Goal: Task Accomplishment & Management: Complete application form

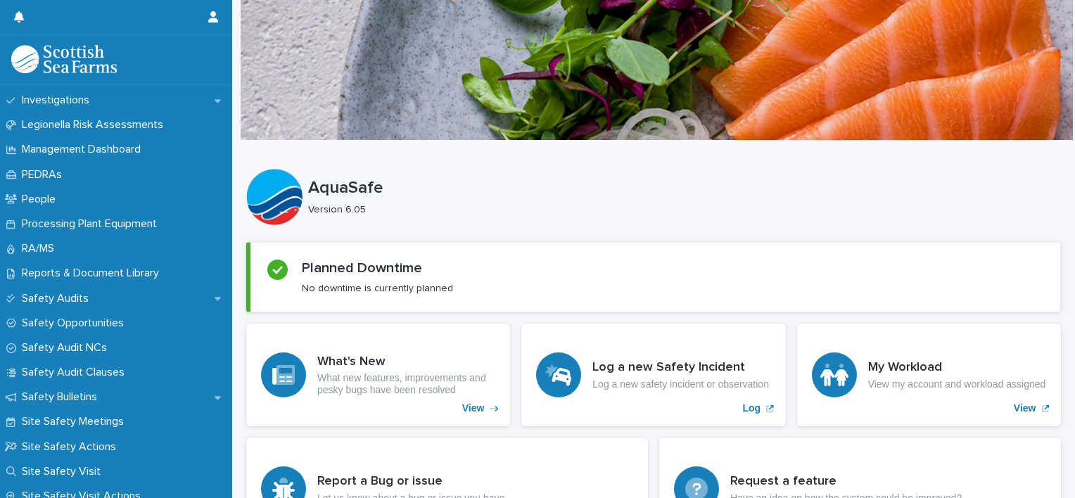
scroll to position [593, 0]
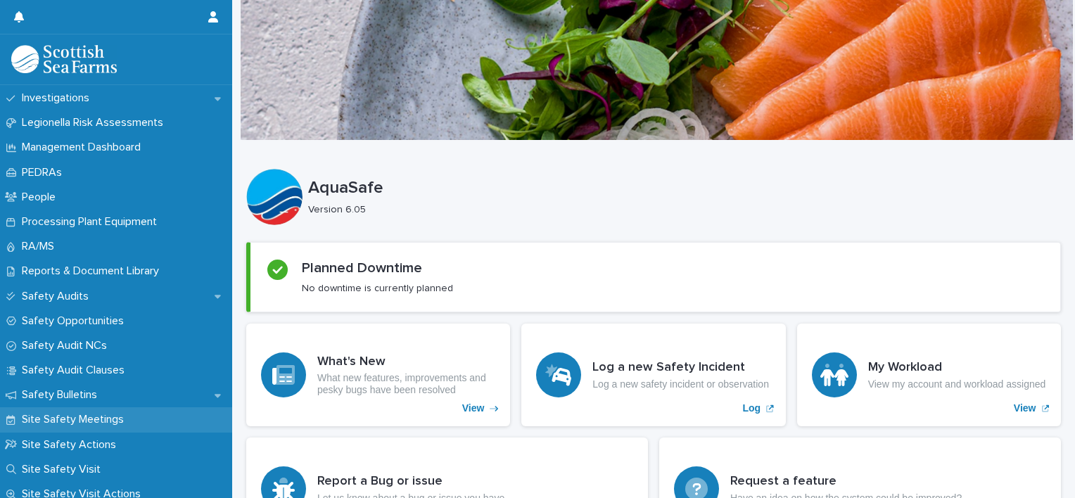
click at [77, 416] on p "Site Safety Meetings" at bounding box center [75, 419] width 119 height 13
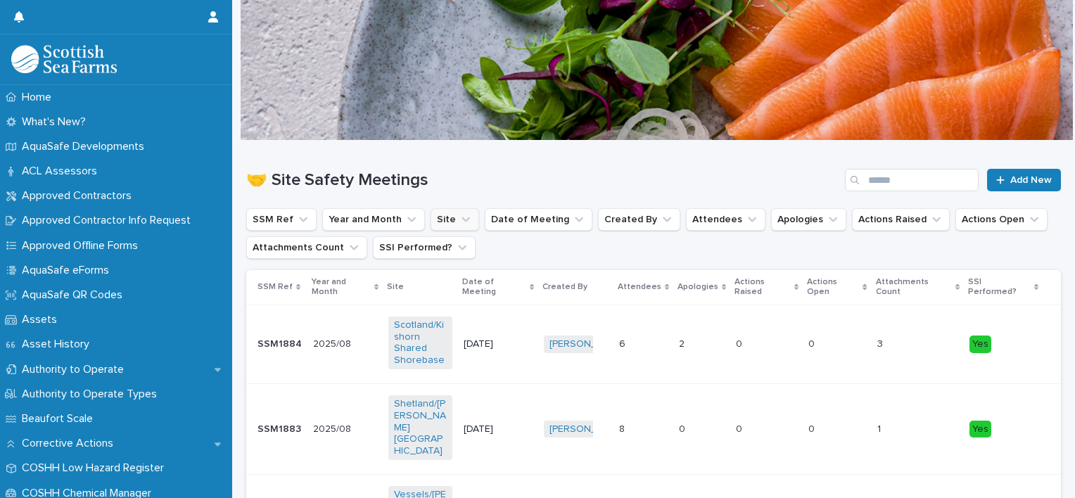
click at [461, 217] on icon "Site" at bounding box center [465, 219] width 8 height 5
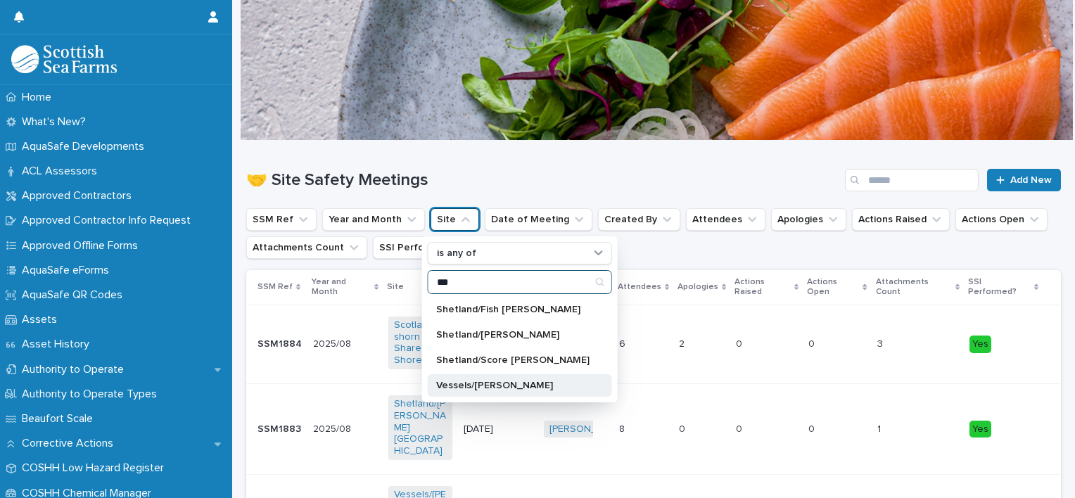
type input "***"
click at [473, 376] on div "Vessels/[PERSON_NAME]" at bounding box center [520, 385] width 184 height 23
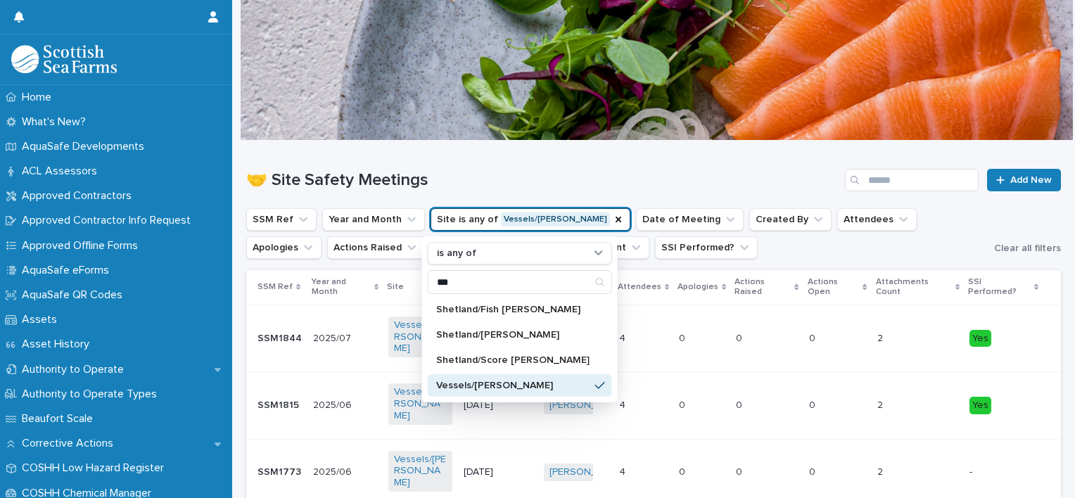
click at [662, 177] on h1 "🤝 Site Safety Meetings" at bounding box center [542, 180] width 593 height 20
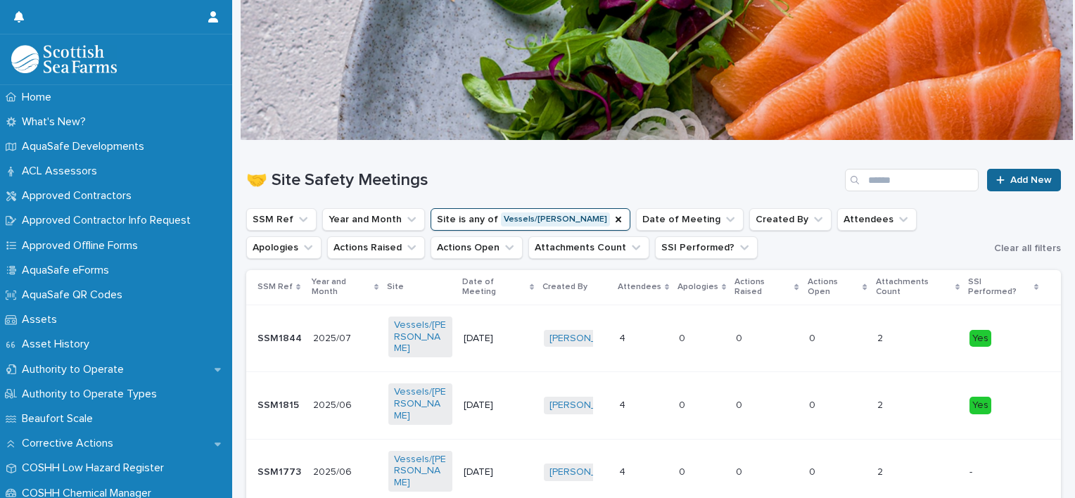
click at [1030, 179] on span "Add New" at bounding box center [1031, 180] width 42 height 10
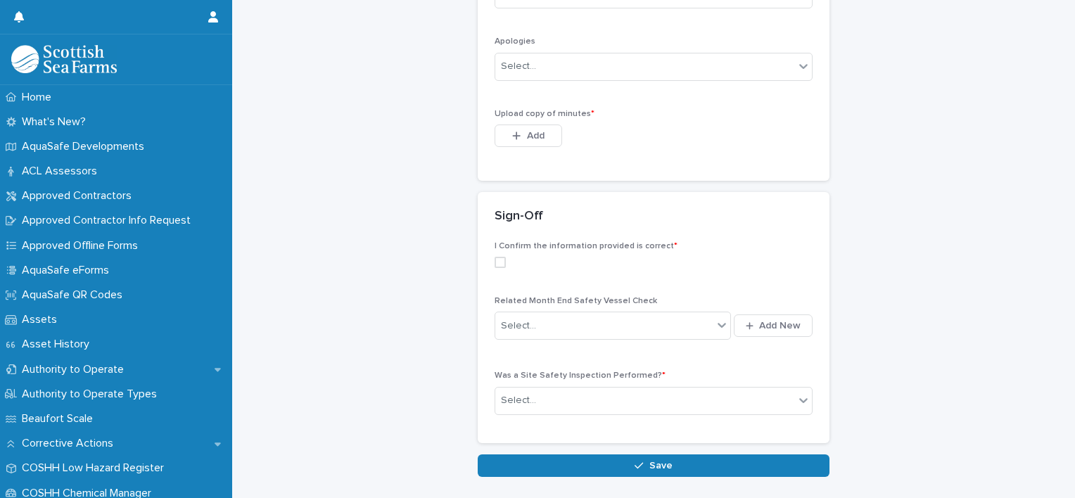
scroll to position [535, 0]
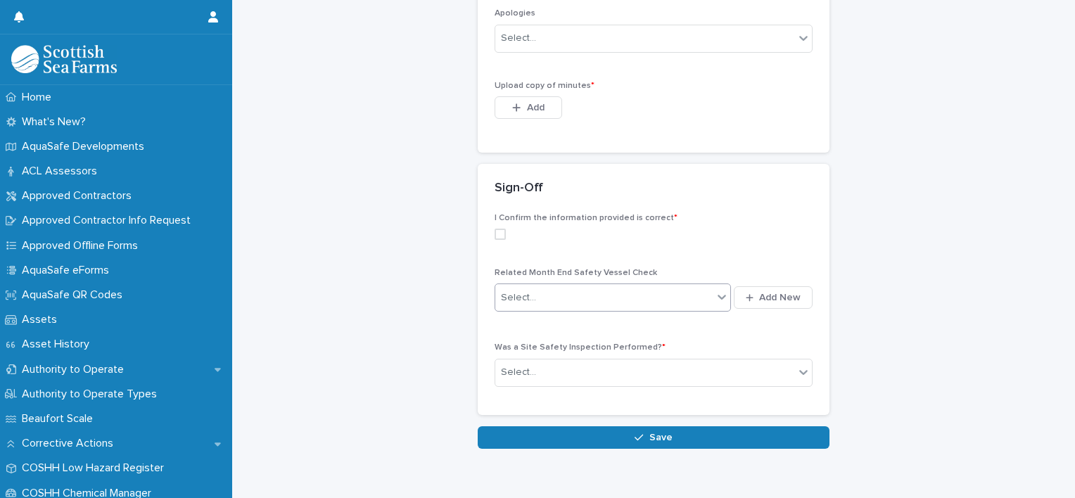
click at [715, 298] on icon at bounding box center [722, 297] width 14 height 14
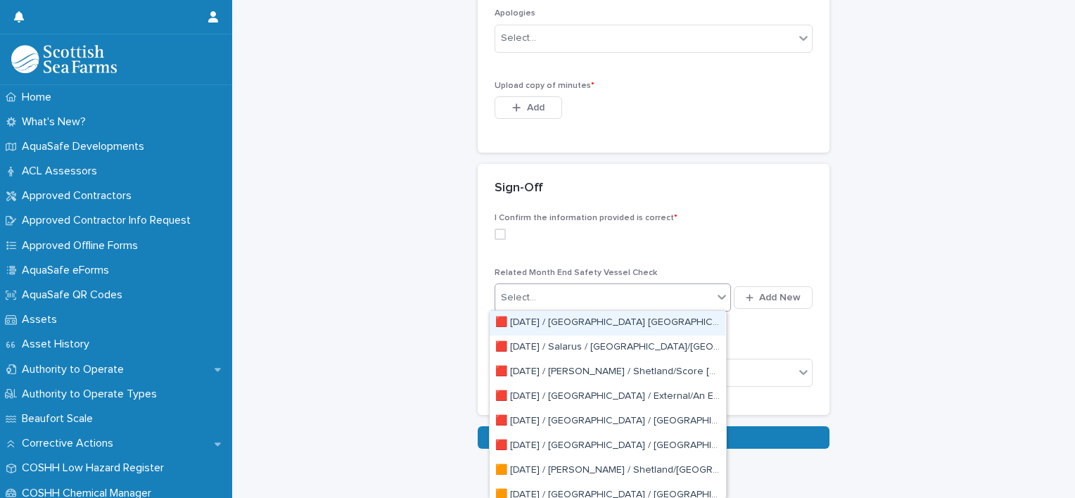
click at [768, 238] on label at bounding box center [654, 234] width 318 height 11
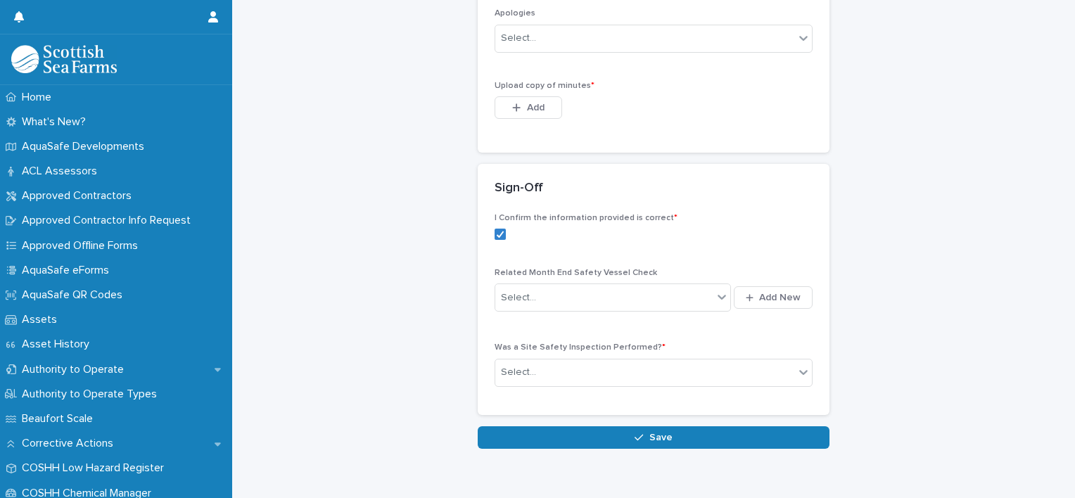
click at [768, 238] on label at bounding box center [654, 234] width 318 height 11
click at [760, 296] on span "Add New" at bounding box center [780, 298] width 42 height 10
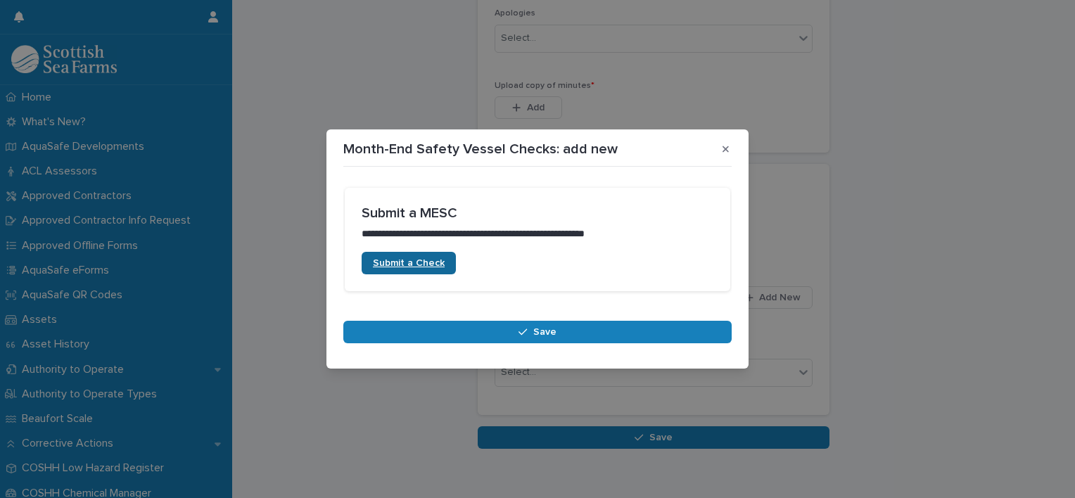
click at [428, 262] on span "Submit a Check" at bounding box center [409, 263] width 72 height 10
click at [931, 160] on div "**********" at bounding box center [537, 249] width 1075 height 498
click at [720, 146] on button "button" at bounding box center [725, 149] width 23 height 23
